Goal: Transaction & Acquisition: Download file/media

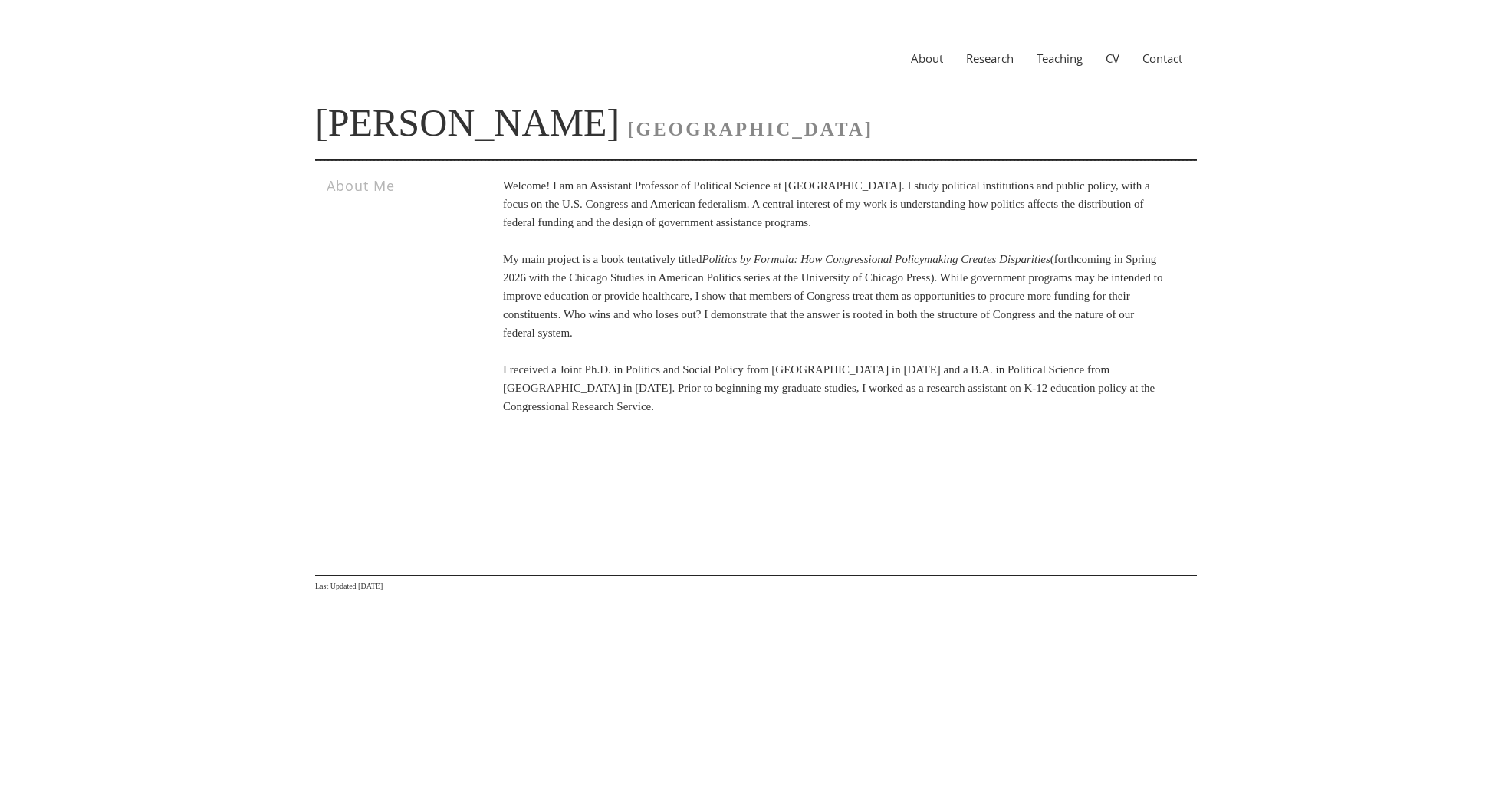
click at [986, 62] on link "Research" at bounding box center [989, 58] width 70 height 15
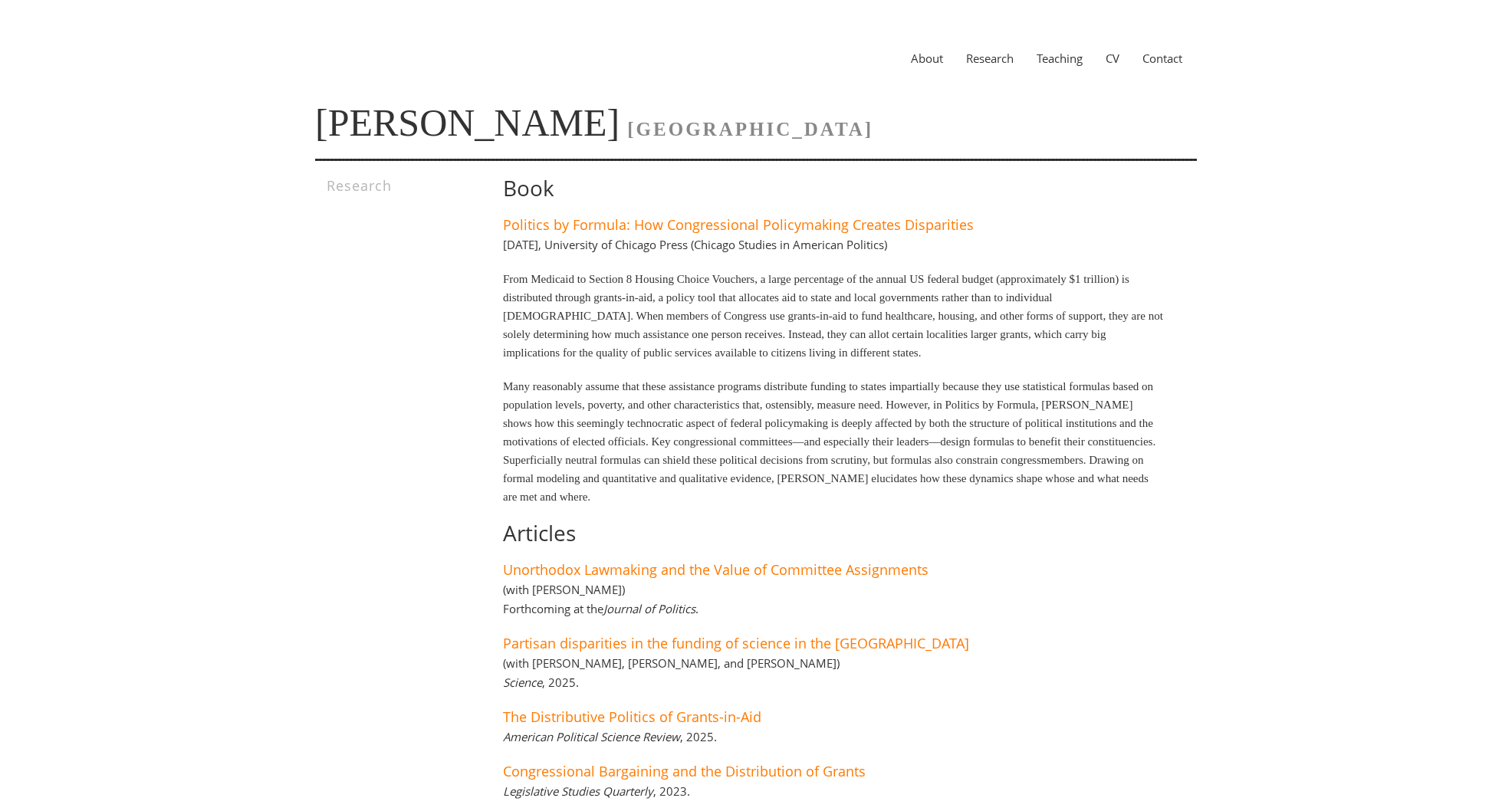
click at [896, 441] on p "Many reasonably assume that these assistance programs distribute funding to sta…" at bounding box center [834, 441] width 662 height 129
click at [1115, 62] on link "CV" at bounding box center [1112, 58] width 37 height 15
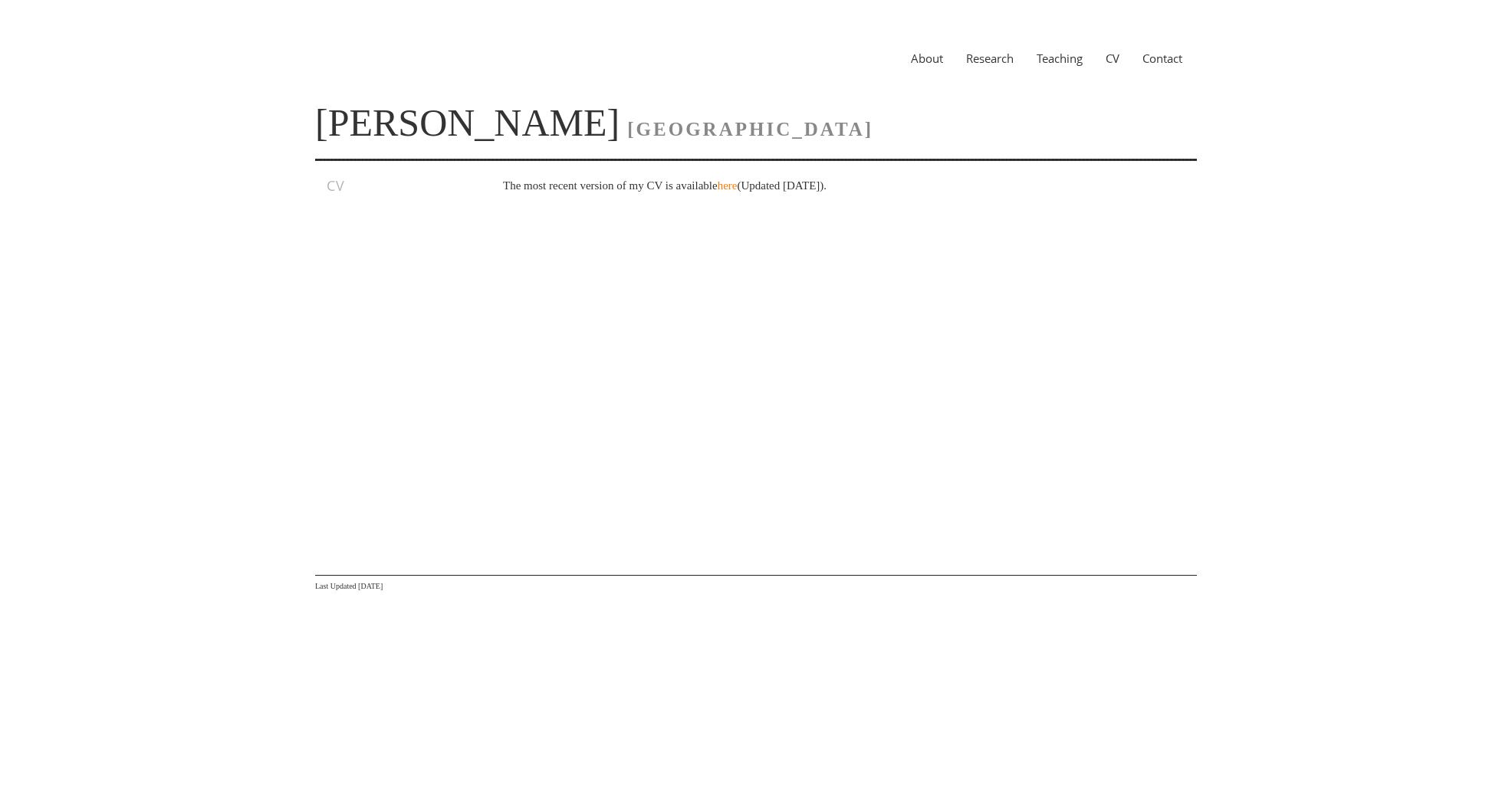
click at [725, 241] on div "CV The most recent version of my CV is available here (Updated September 2025)." at bounding box center [755, 349] width 881 height 345
drag, startPoint x: 763, startPoint y: 187, endPoint x: 756, endPoint y: 182, distance: 8.6
click at [763, 187] on p "The most recent version of my CV is available here (Updated September 2025)." at bounding box center [834, 185] width 662 height 18
click at [738, 179] on link "here" at bounding box center [727, 185] width 20 height 12
